Goal: Navigation & Orientation: Find specific page/section

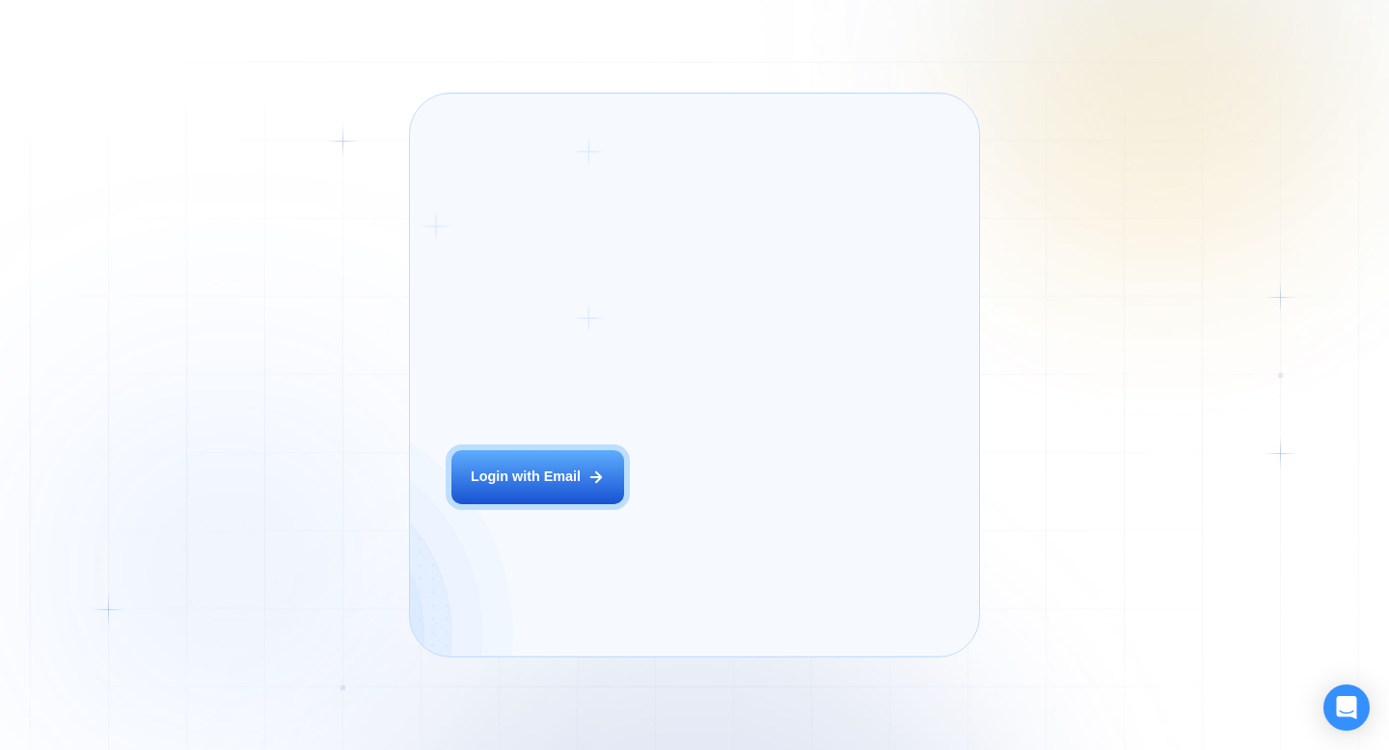
click at [612, 511] on div "Login ‍ Welcome to GigRadar. AI Business Manager for Agencies Login with Email" at bounding box center [560, 375] width 258 height 521
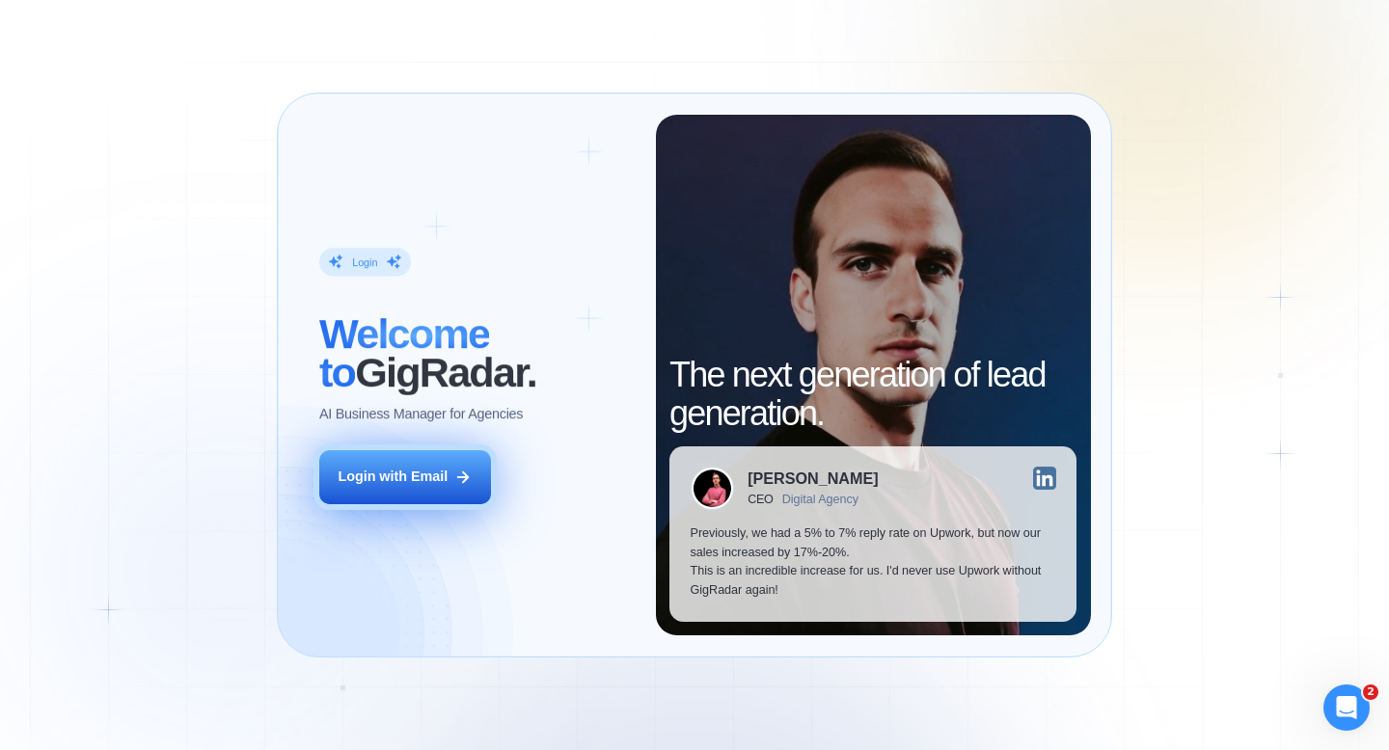
click at [452, 462] on button "Login with Email" at bounding box center [405, 477] width 172 height 54
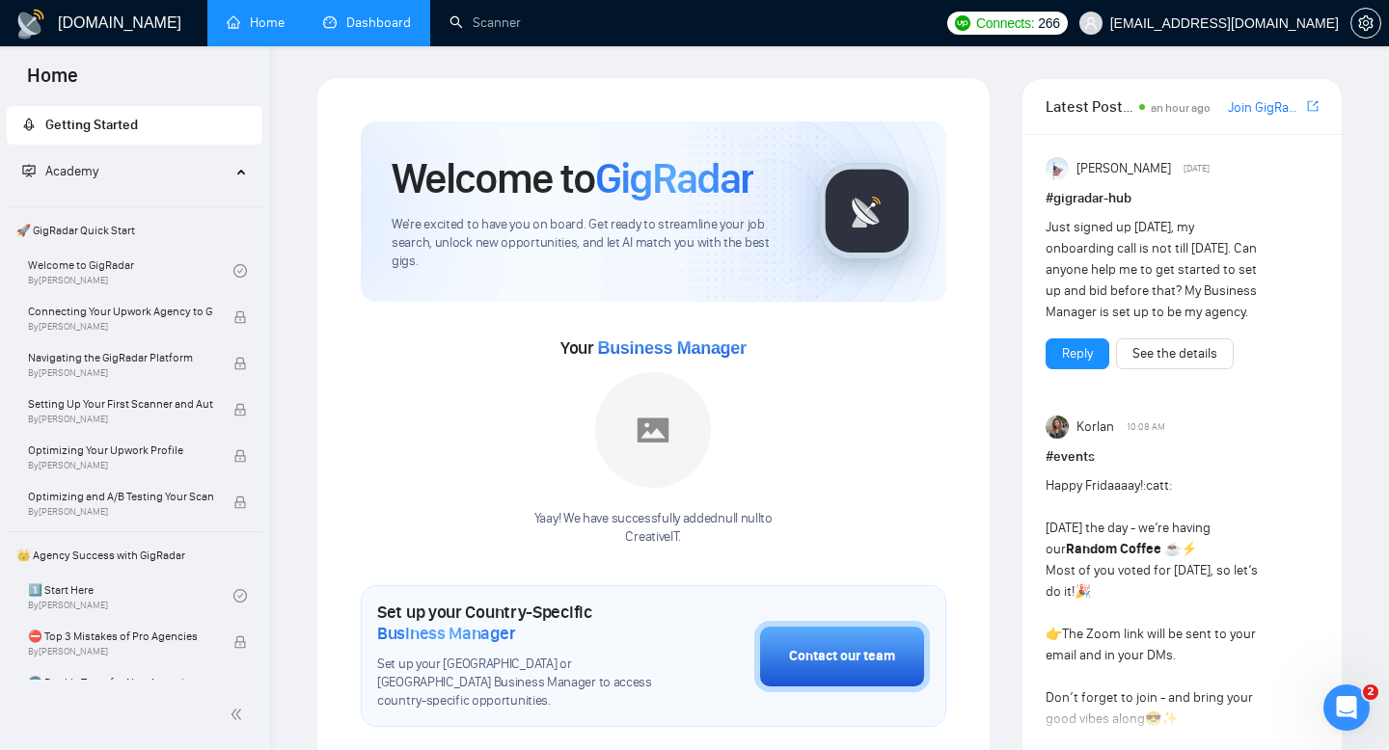
click at [358, 31] on link "Dashboard" at bounding box center [367, 22] width 88 height 16
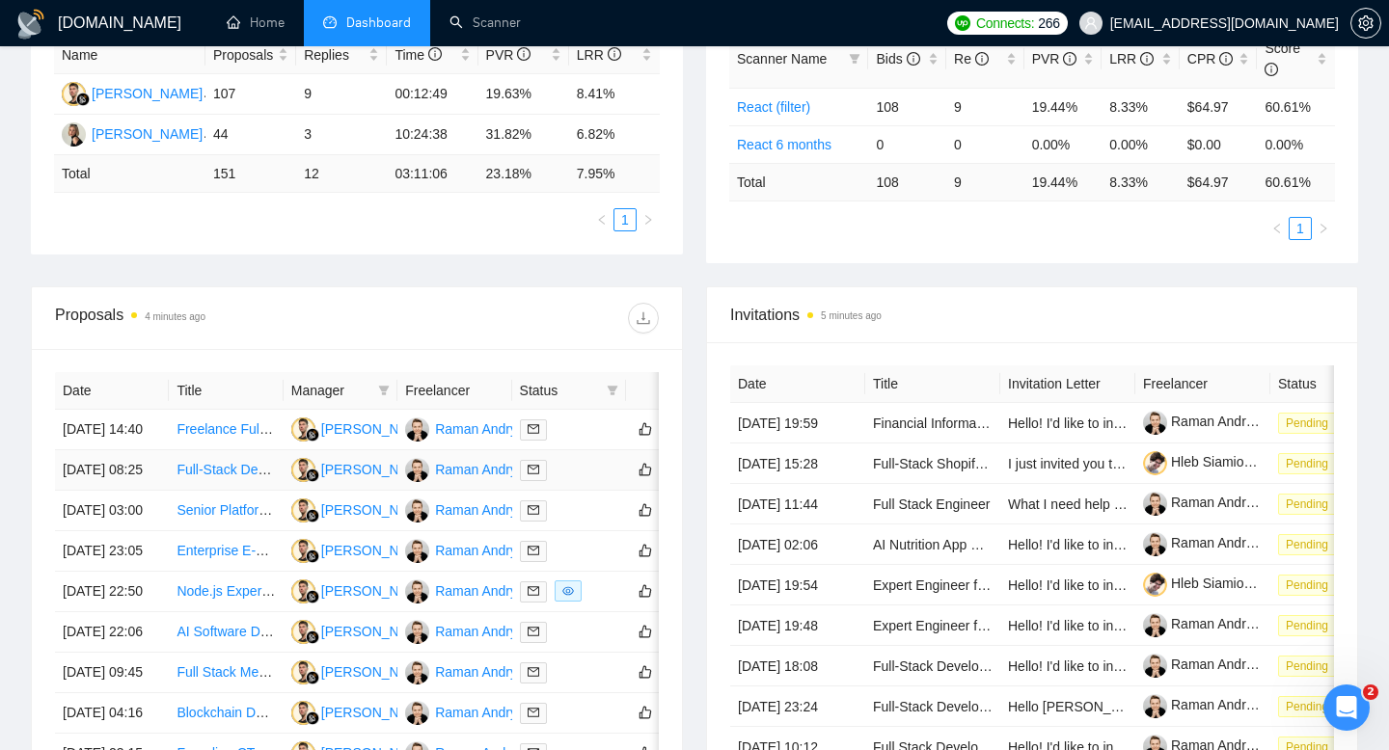
scroll to position [870, 0]
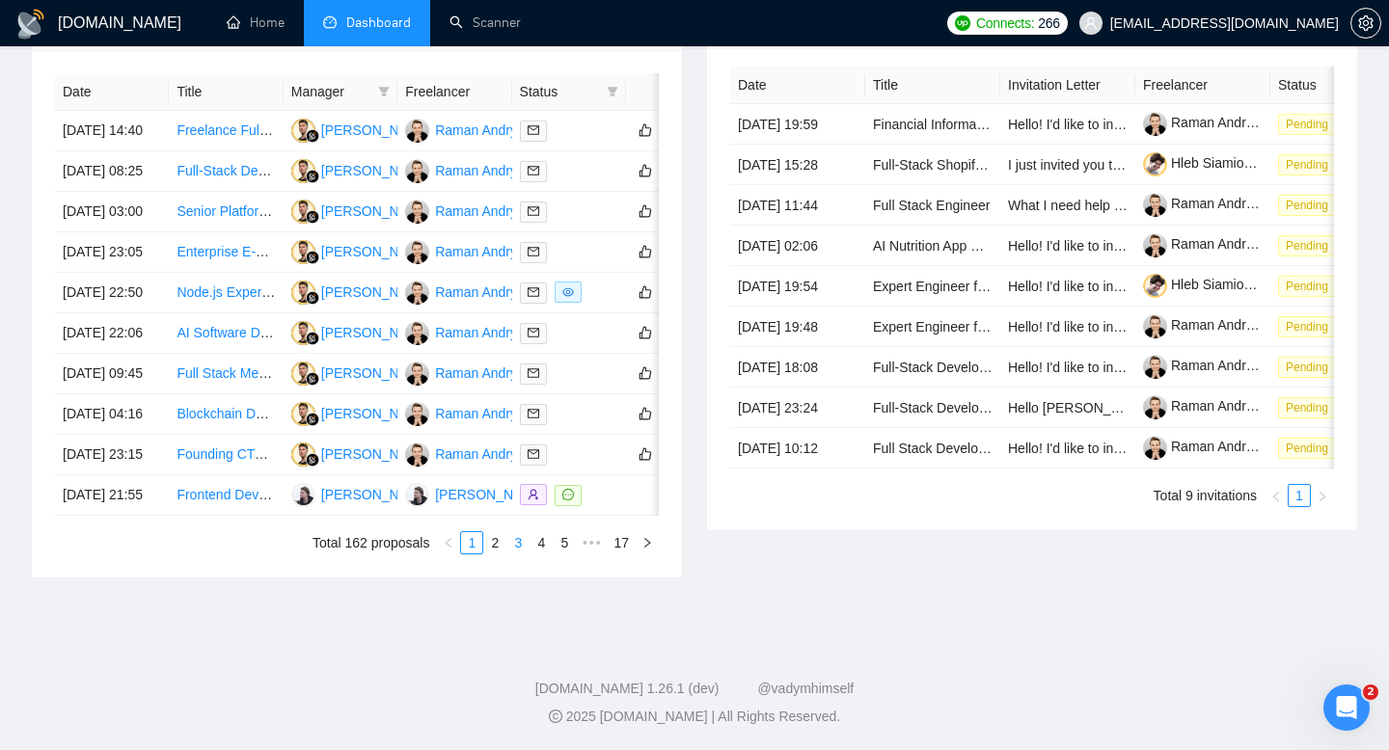
click at [506, 538] on li "3" at bounding box center [517, 542] width 23 height 23
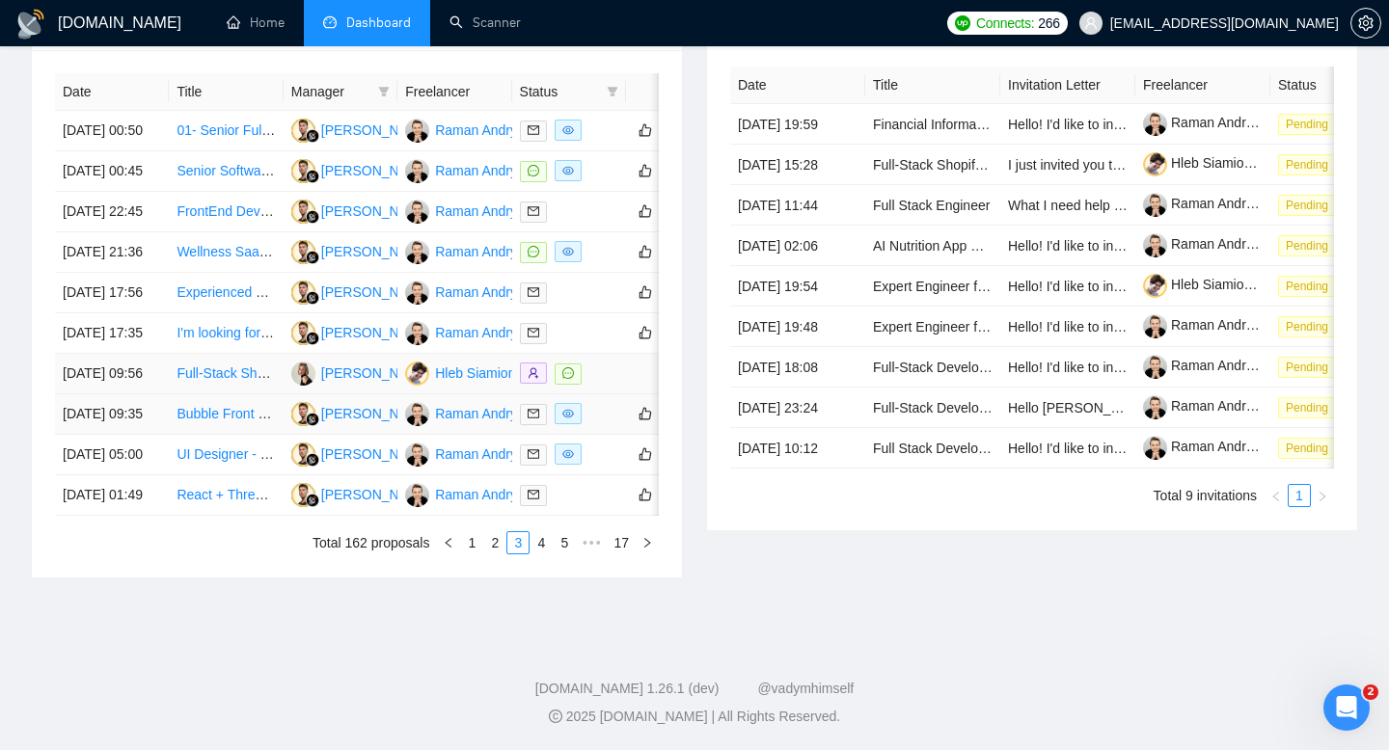
scroll to position [688, 0]
click at [247, 178] on link "Senior Software Engineer - must be Flutter and React expert" at bounding box center [358, 170] width 363 height 15
